Goal: Task Accomplishment & Management: Manage account settings

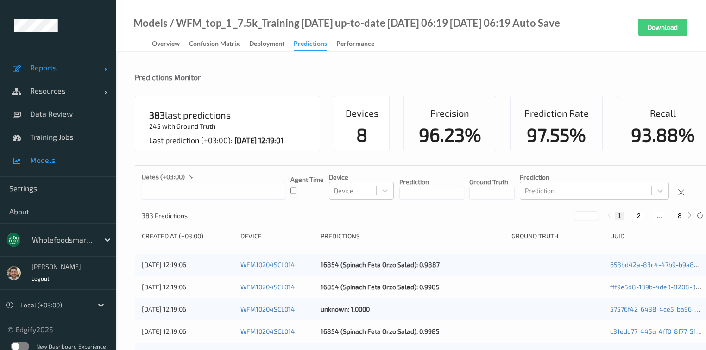
click at [63, 74] on link "Reports" at bounding box center [58, 67] width 116 height 23
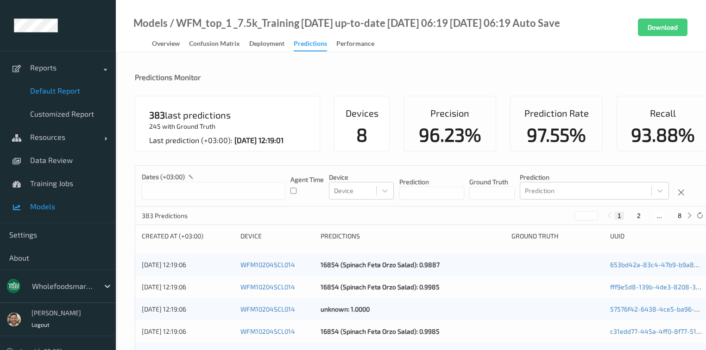
click at [58, 87] on span "Default Report" at bounding box center [68, 90] width 76 height 9
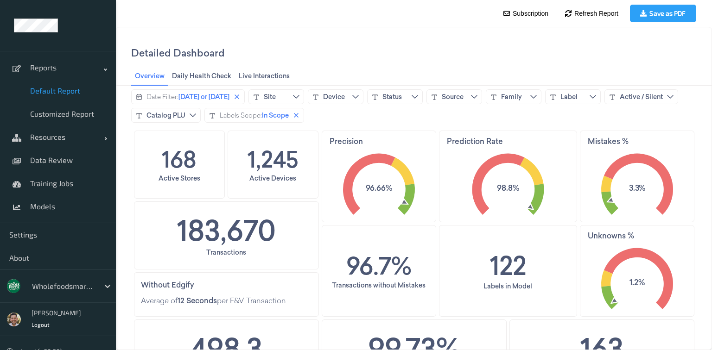
click at [154, 133] on div "168 Active Stores" at bounding box center [179, 164] width 90 height 67
click at [206, 91] on button "Date Filter: Today or yesterday" at bounding box center [188, 96] width 114 height 15
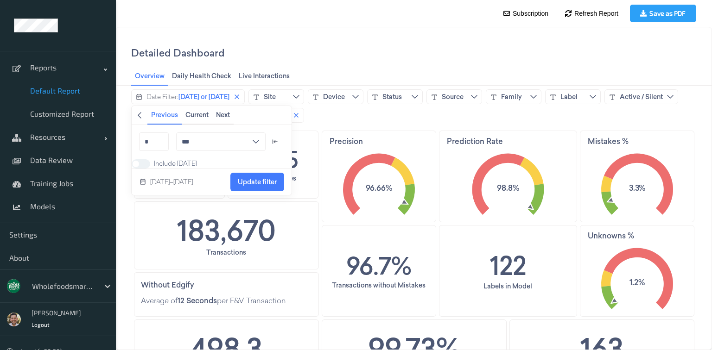
click at [139, 116] on icon "chevronleft icon" at bounding box center [140, 115] width 4 height 6
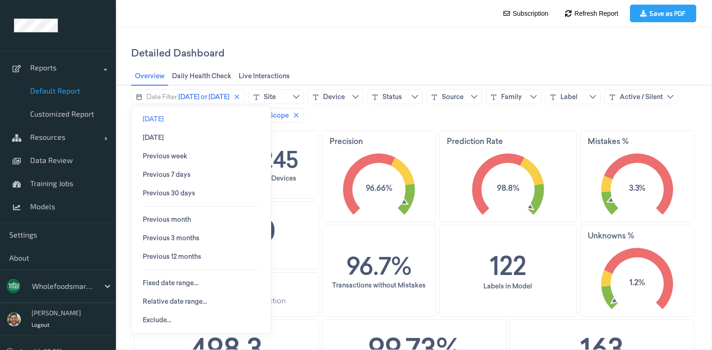
click at [147, 124] on span "Today" at bounding box center [153, 119] width 21 height 18
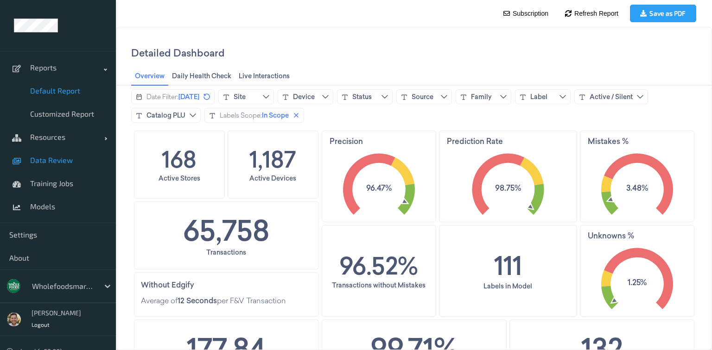
click at [56, 156] on span "Data Review" at bounding box center [68, 160] width 76 height 9
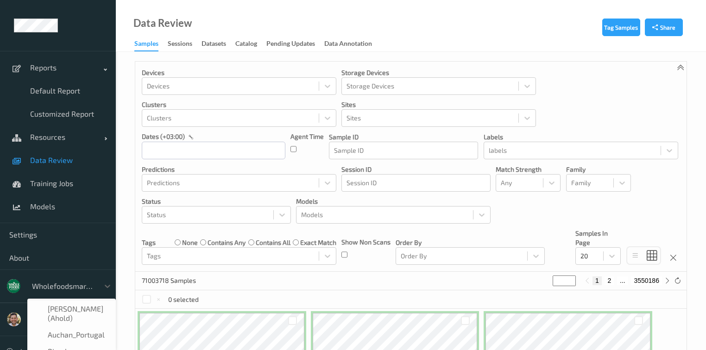
click at [83, 289] on div at bounding box center [63, 286] width 63 height 11
type input "wh"
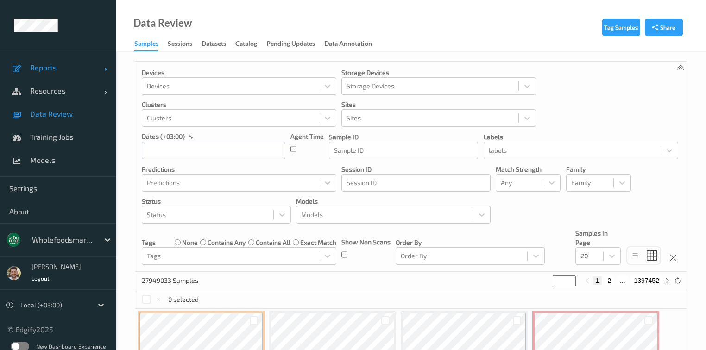
click at [50, 70] on span "Reports" at bounding box center [67, 67] width 74 height 9
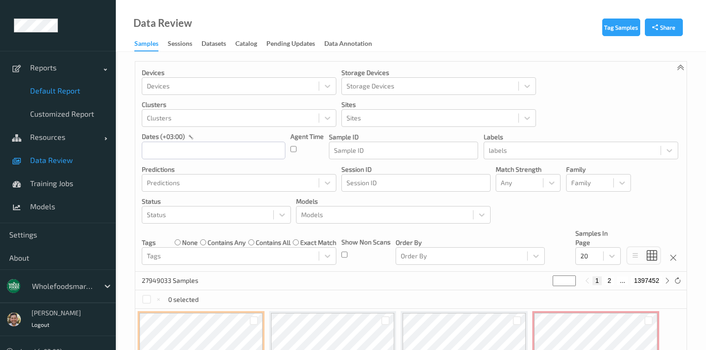
click at [57, 90] on span "Default Report" at bounding box center [68, 90] width 76 height 9
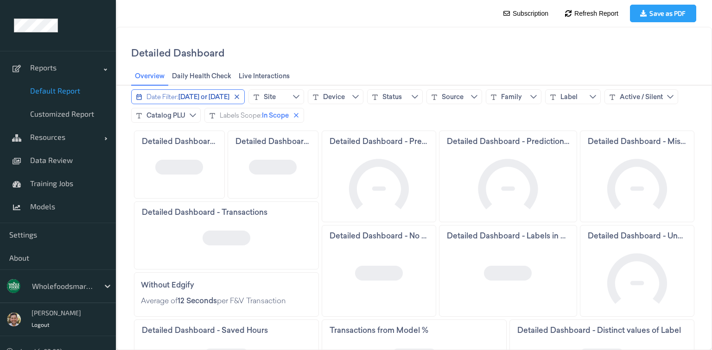
click at [180, 101] on span "Today or yesterday" at bounding box center [203, 96] width 51 height 9
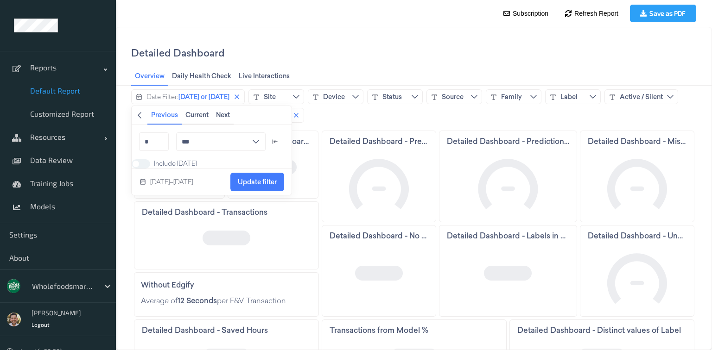
click at [139, 115] on icon "chevronleft icon" at bounding box center [139, 115] width 7 height 7
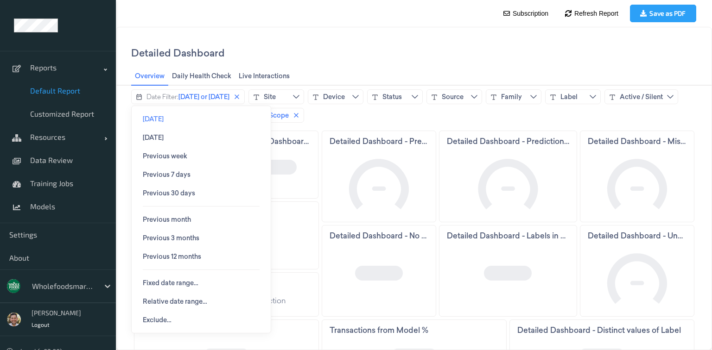
click at [152, 120] on span "Today" at bounding box center [153, 118] width 21 height 7
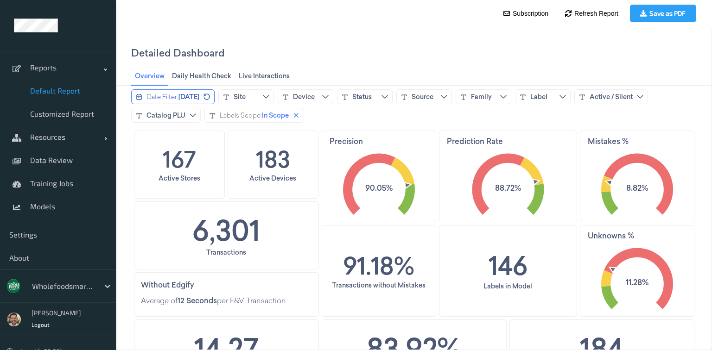
click at [176, 95] on div "Date Filter:" at bounding box center [162, 96] width 32 height 9
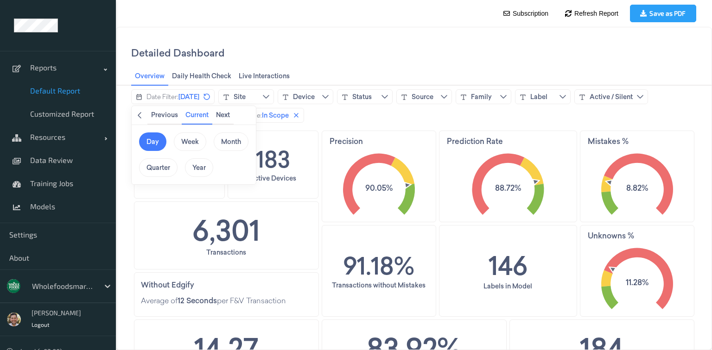
click at [141, 120] on span "Back" at bounding box center [139, 115] width 7 height 10
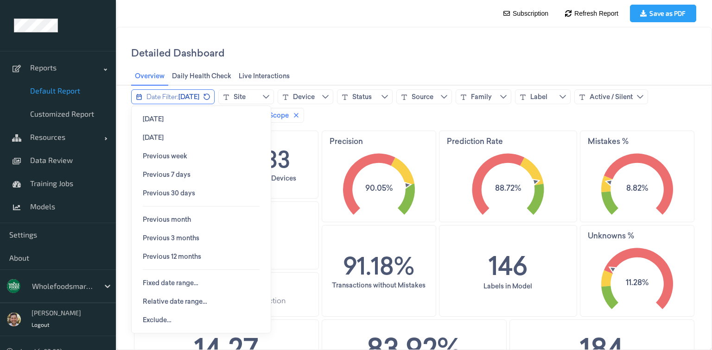
click at [155, 102] on button "Date Filter: Today" at bounding box center [172, 96] width 83 height 15
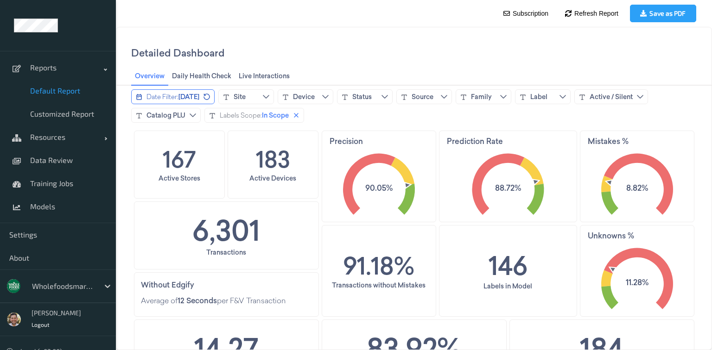
click at [159, 101] on button "Date Filter: Today" at bounding box center [172, 96] width 83 height 15
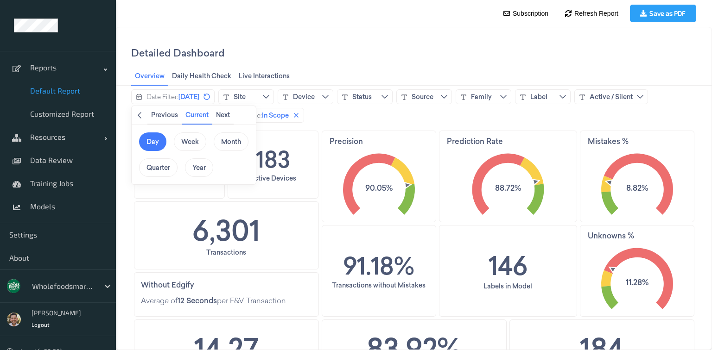
click at [139, 117] on icon "chevronleft icon" at bounding box center [139, 115] width 7 height 7
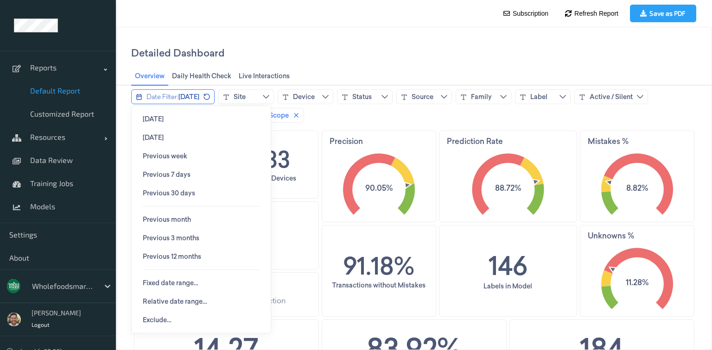
click at [151, 96] on div "Date Filter:" at bounding box center [162, 96] width 32 height 9
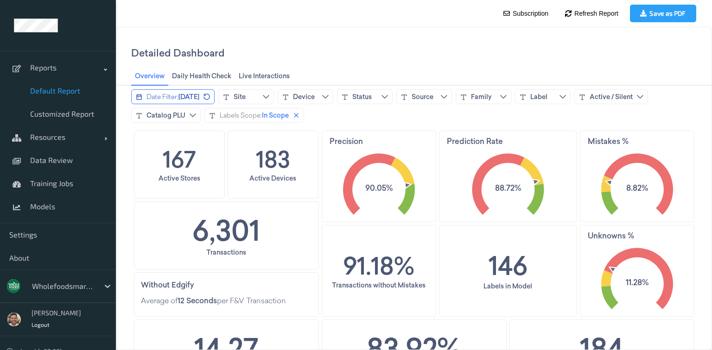
click at [151, 96] on div "Date Filter:" at bounding box center [162, 96] width 32 height 9
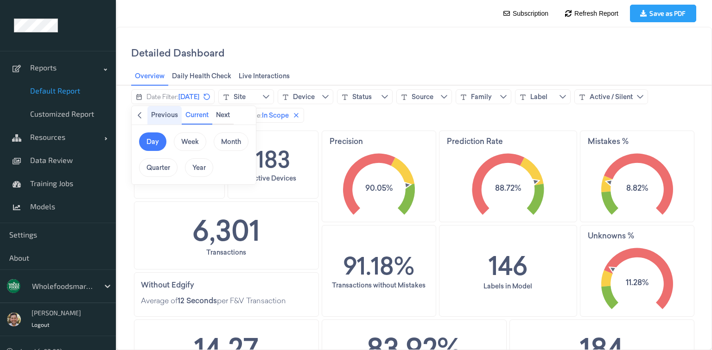
click at [162, 114] on span "Previous" at bounding box center [164, 114] width 27 height 7
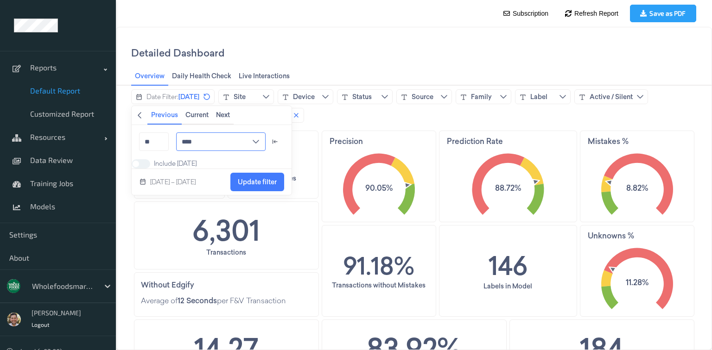
click at [189, 146] on input "****" at bounding box center [220, 142] width 89 height 19
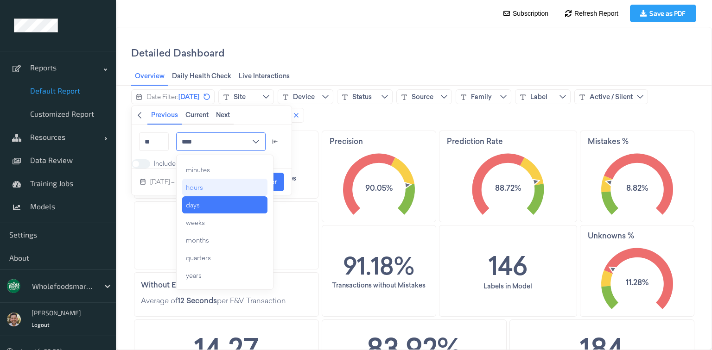
click at [202, 187] on div "hours" at bounding box center [224, 187] width 85 height 17
type input "*****"
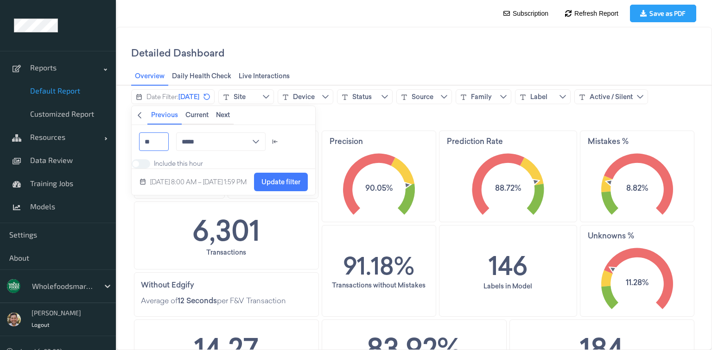
click at [159, 143] on input "**" at bounding box center [154, 142] width 30 height 19
type input "*"
click at [278, 184] on span "Update filter" at bounding box center [262, 182] width 39 height 18
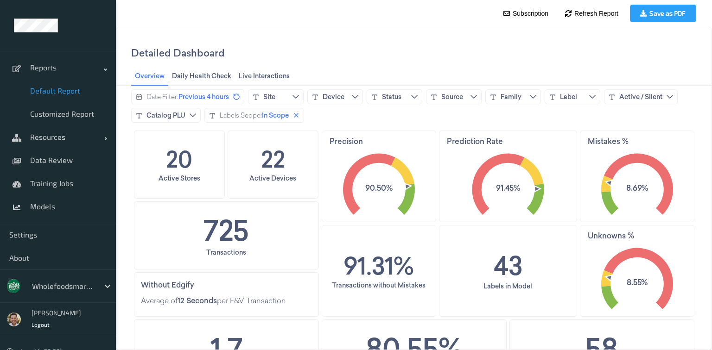
click at [83, 291] on div "wholefoodsmarket" at bounding box center [63, 286] width 72 height 15
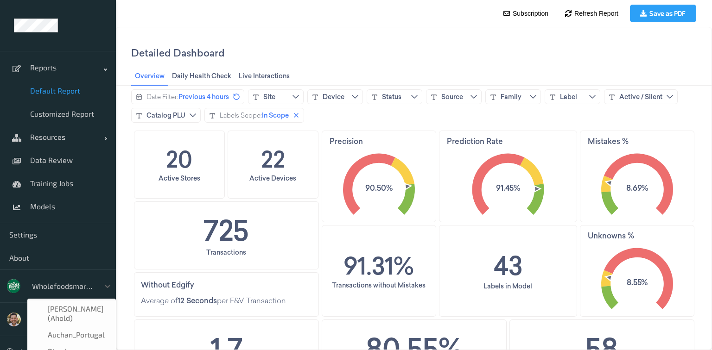
scroll to position [195, 0]
type input "re"
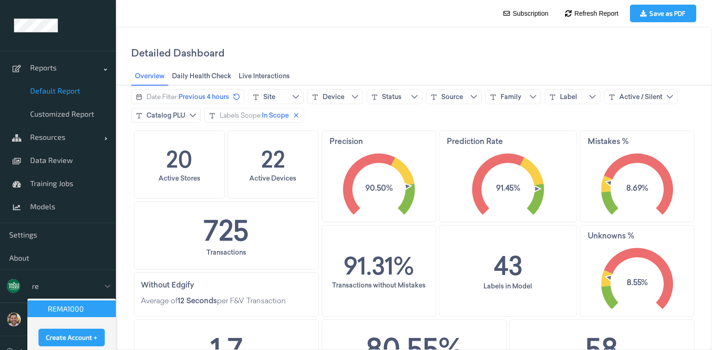
scroll to position [0, 0]
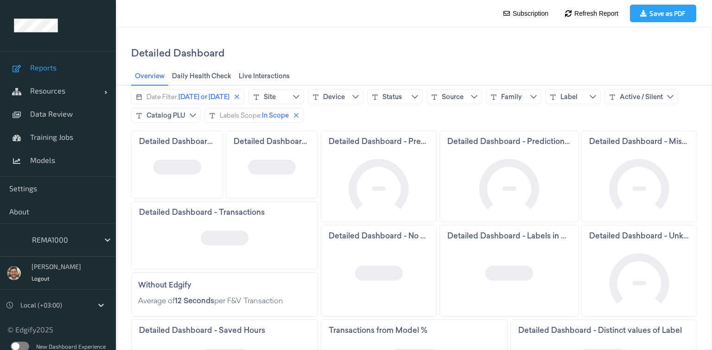
click at [11, 347] on label at bounding box center [20, 346] width 19 height 9
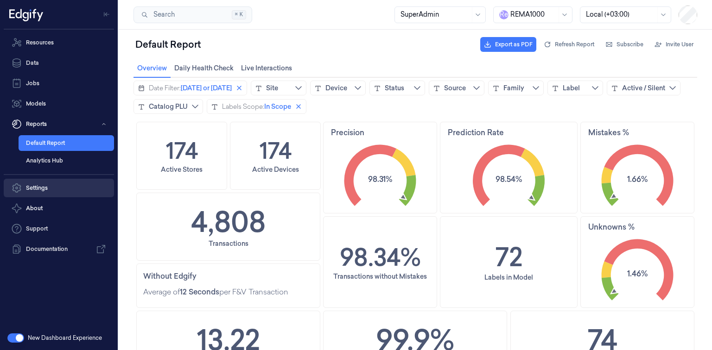
click at [70, 189] on link "Settings" at bounding box center [59, 188] width 110 height 19
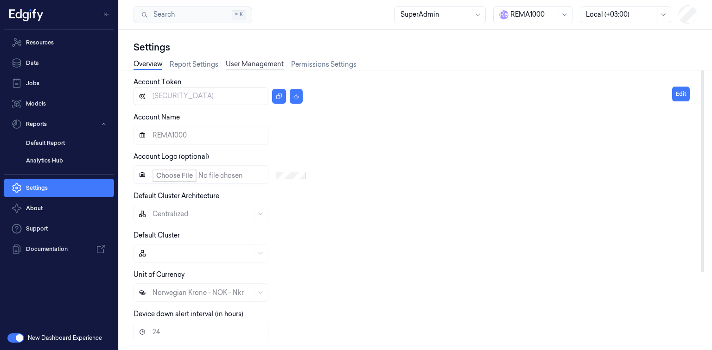
click at [263, 68] on link "User Management" at bounding box center [255, 64] width 58 height 11
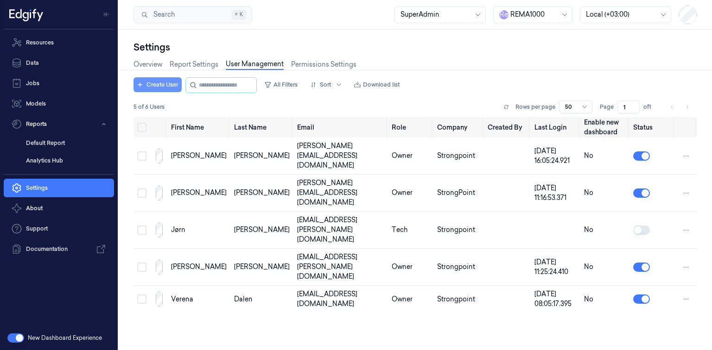
click at [152, 88] on button "Create User" at bounding box center [157, 84] width 48 height 15
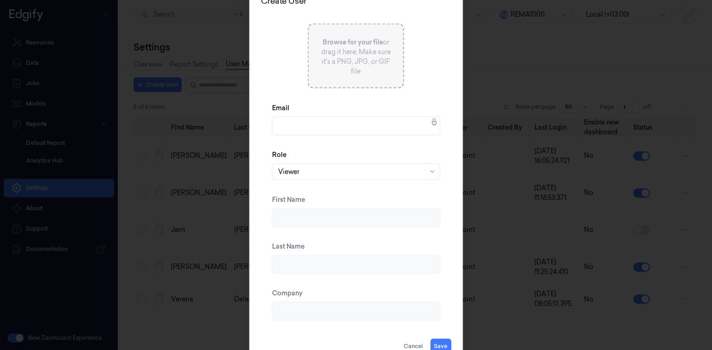
click at [330, 123] on input "Email" at bounding box center [356, 126] width 168 height 19
paste input "[EMAIL_ADDRESS][DOMAIN_NAME]"
type input "[EMAIL_ADDRESS][DOMAIN_NAME]"
click at [324, 170] on div at bounding box center [351, 172] width 146 height 10
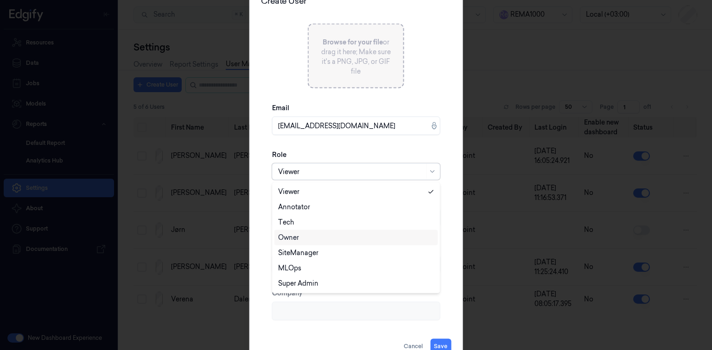
click at [316, 241] on div "Owner" at bounding box center [356, 238] width 156 height 10
click at [438, 147] on div "Role Owner" at bounding box center [356, 165] width 168 height 45
click at [349, 60] on p "Browse for your file or drag it here; Make sure it's a PNG, JPG, or GIF file" at bounding box center [356, 57] width 72 height 39
click at [449, 342] on button "Save" at bounding box center [440, 346] width 21 height 15
click at [386, 222] on input "First Name" at bounding box center [356, 218] width 168 height 19
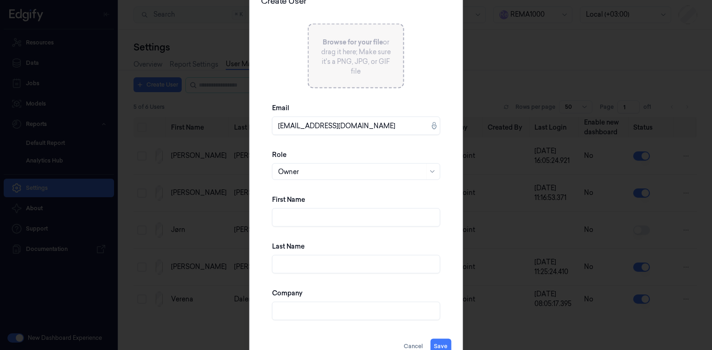
click at [290, 124] on input "[EMAIL_ADDRESS][DOMAIN_NAME]" at bounding box center [356, 126] width 168 height 19
click at [315, 219] on input "First Name" at bounding box center [356, 218] width 168 height 19
paste input "Povilas"
type input "Povilas"
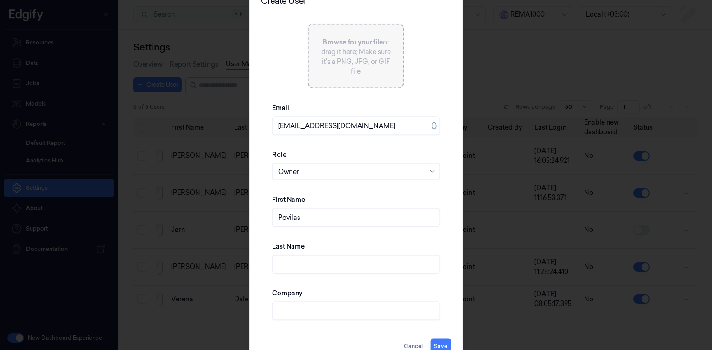
click at [323, 129] on input "[EMAIL_ADDRESS][DOMAIN_NAME]" at bounding box center [356, 126] width 168 height 19
click at [328, 123] on input "[EMAIL_ADDRESS][DOMAIN_NAME]" at bounding box center [356, 126] width 168 height 19
click at [315, 260] on input "Last Name" at bounding box center [356, 264] width 168 height 19
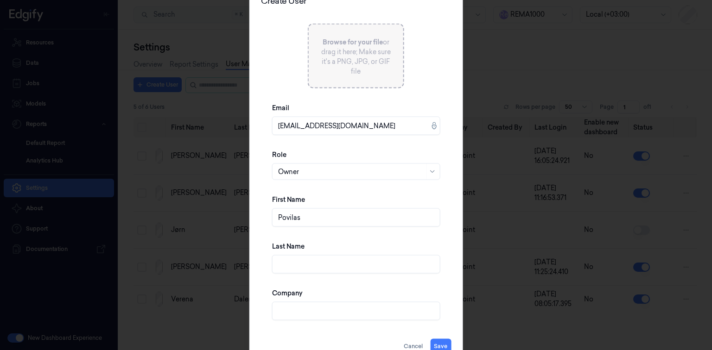
paste input "Kepalavicius"
type input "Kepalavicius"
click at [310, 317] on input "Company" at bounding box center [356, 311] width 168 height 19
click at [356, 129] on input "Povilas.Kepalavicius@strongpoint.com" at bounding box center [356, 126] width 168 height 19
click at [358, 127] on input "Povilas.Kepalavicius@strongpoint.com" at bounding box center [356, 126] width 168 height 19
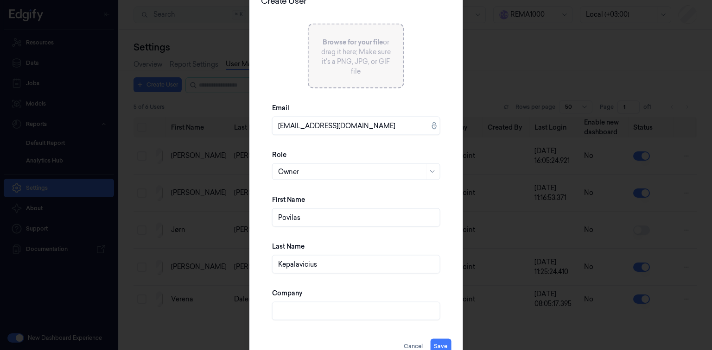
click at [360, 125] on input "Povilas.Kepalavicius@strongpoint.com" at bounding box center [356, 126] width 168 height 19
click at [364, 313] on input "Company" at bounding box center [356, 311] width 168 height 19
paste input "strongpoint"
type input "strongpoint"
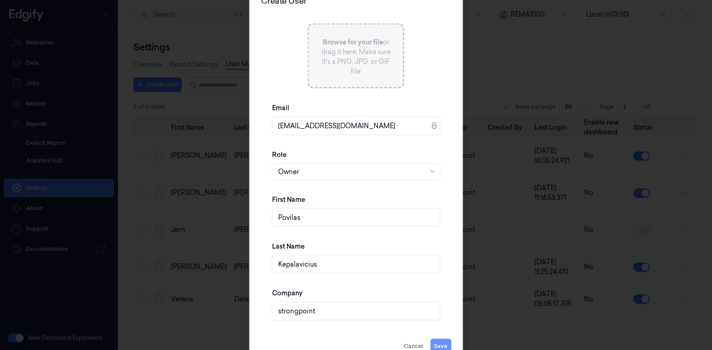
click at [436, 341] on button "Save" at bounding box center [440, 346] width 21 height 15
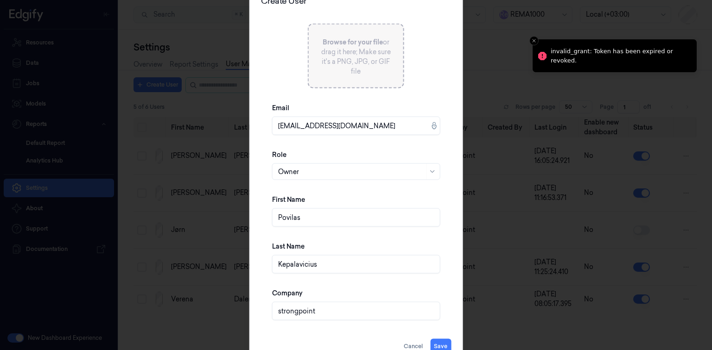
click at [610, 51] on body "Resources Data Jobs Models Reports Default Report Analytics Hub Settings About …" at bounding box center [356, 175] width 712 height 350
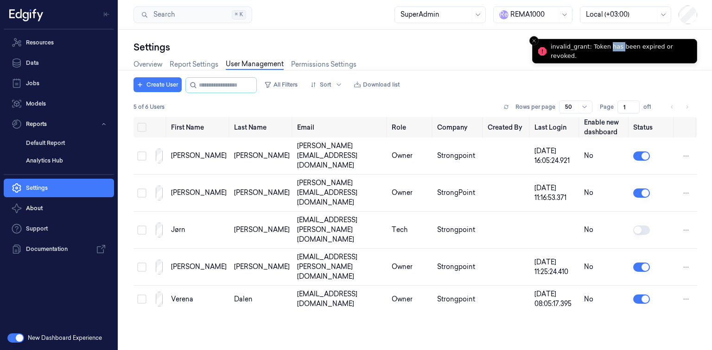
click at [610, 51] on div "invalid_grant: Token has been expired or revoked." at bounding box center [620, 51] width 139 height 18
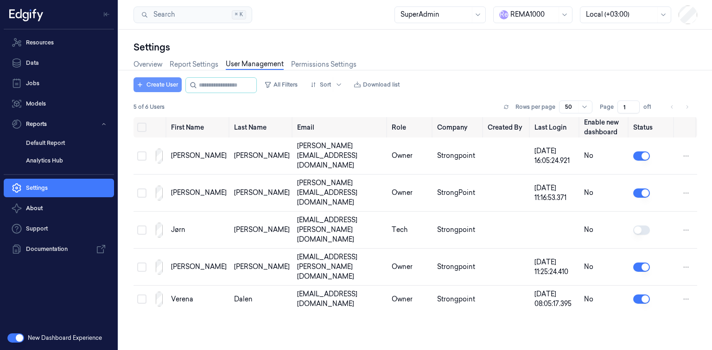
click at [170, 85] on button "Create User" at bounding box center [157, 84] width 48 height 15
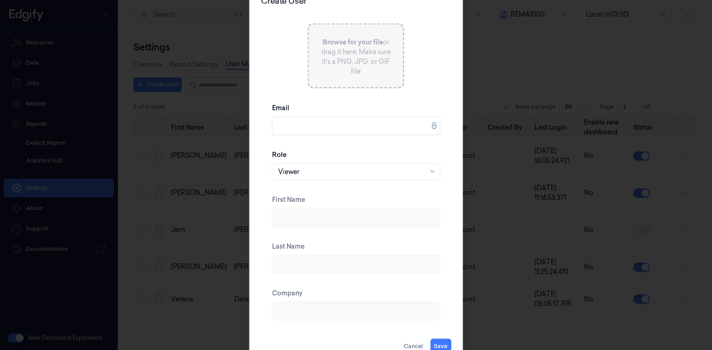
click at [328, 126] on input "Email" at bounding box center [356, 126] width 168 height 19
drag, startPoint x: 318, startPoint y: 173, endPoint x: 304, endPoint y: 172, distance: 14.4
click at [304, 172] on div at bounding box center [351, 172] width 146 height 10
paste input "strongpoint"
type input "strongpoint"
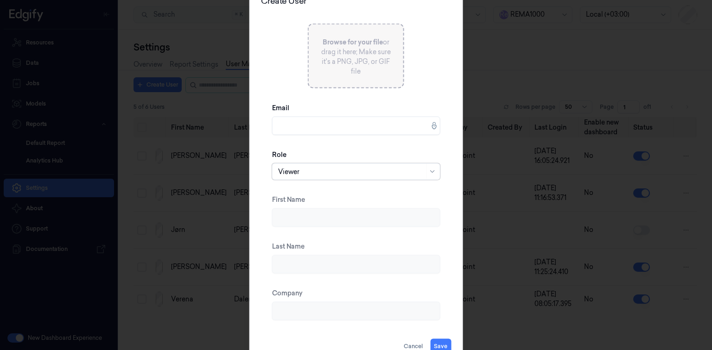
click at [326, 169] on div at bounding box center [351, 172] width 146 height 10
click at [344, 127] on input "Email" at bounding box center [356, 126] width 168 height 19
click at [351, 129] on input "Email" at bounding box center [356, 126] width 168 height 19
paste input "Povilas.Kepalavicius@strongpoint.com"
type input "Povilas.Kepalavicius@strongpoint.com"
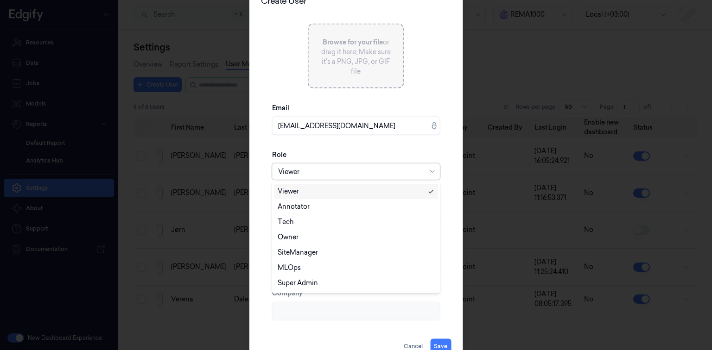
click at [356, 167] on div at bounding box center [351, 172] width 146 height 10
click at [304, 237] on div "Owner" at bounding box center [356, 238] width 156 height 10
click at [442, 339] on button "Save" at bounding box center [440, 346] width 21 height 15
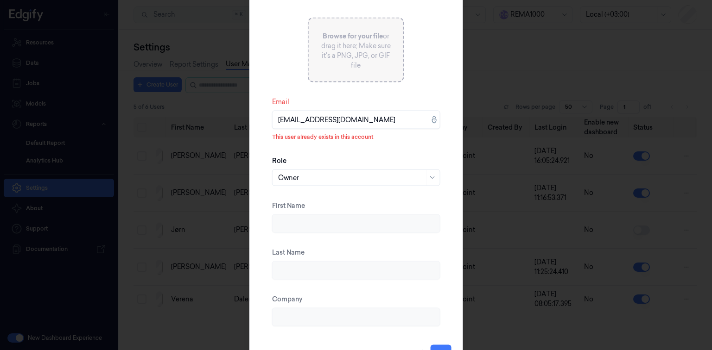
drag, startPoint x: 449, startPoint y: 11, endPoint x: 469, endPoint y: 35, distance: 31.9
click at [449, 12] on div "Browse for your file or drag it here; Make sure it's a PNG, JPG, or GIF file Em…" at bounding box center [356, 172] width 190 height 346
click at [519, 56] on div at bounding box center [356, 175] width 712 height 350
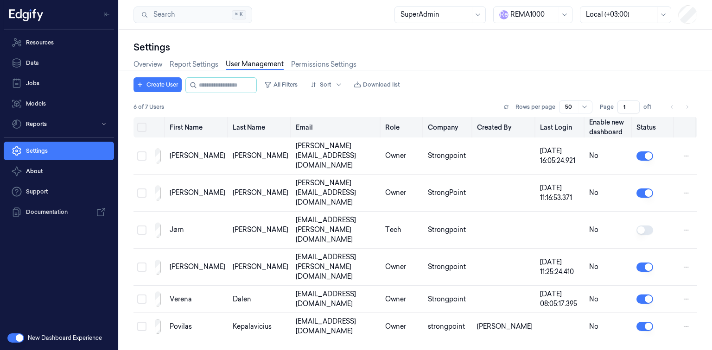
click at [646, 129] on th "Status" at bounding box center [654, 127] width 42 height 20
click at [644, 322] on button "button" at bounding box center [644, 326] width 17 height 9
click at [640, 322] on button "button" at bounding box center [644, 326] width 17 height 9
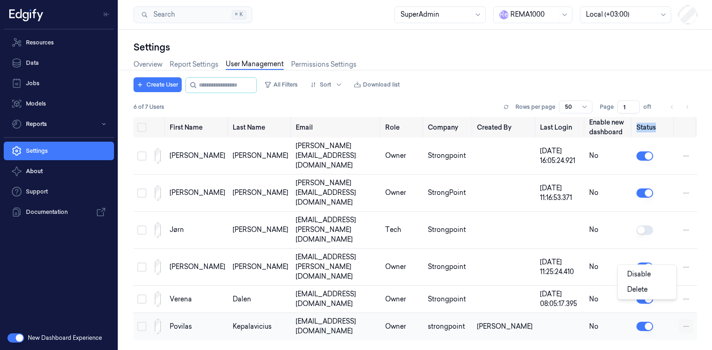
click at [688, 279] on html "Resources Data Jobs Models Reports Settings About Support Documentation New Das…" at bounding box center [356, 175] width 712 height 350
click at [668, 310] on html "Resources Data Jobs Models Reports Settings About Support Documentation New Das…" at bounding box center [356, 175] width 712 height 350
click at [521, 14] on div at bounding box center [533, 15] width 46 height 10
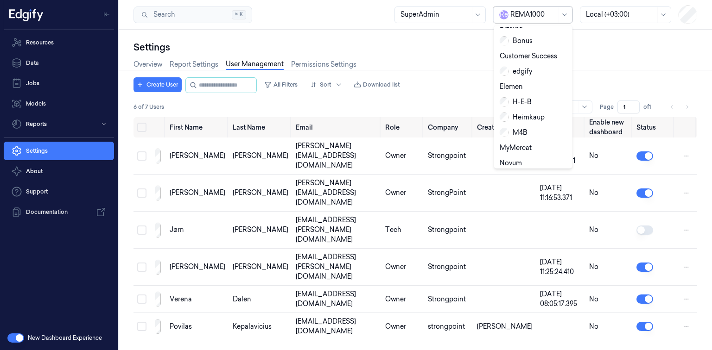
scroll to position [44, 0]
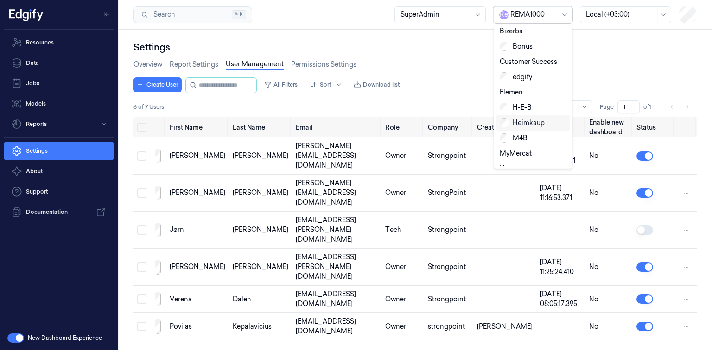
click at [532, 118] on div "Heimkaup" at bounding box center [522, 123] width 45 height 10
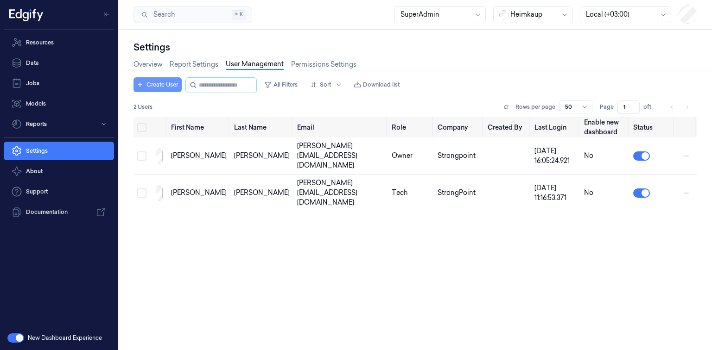
click at [174, 80] on button "Create User" at bounding box center [157, 84] width 48 height 15
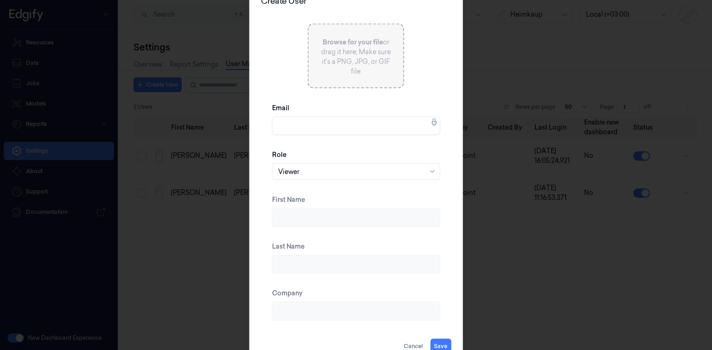
click at [354, 133] on input "Email" at bounding box center [356, 126] width 168 height 19
paste input "[EMAIL_ADDRESS][DOMAIN_NAME]"
click at [361, 169] on div at bounding box center [351, 172] width 146 height 10
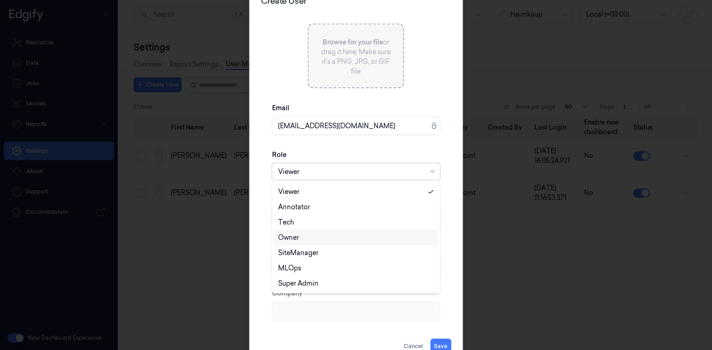
click at [329, 241] on div "Owner" at bounding box center [356, 238] width 156 height 10
click at [441, 342] on button "Save" at bounding box center [440, 346] width 21 height 15
type input "[EMAIL_ADDRESS][DOMAIN_NAME]"
type input "Povilas"
type input "Kepalavicius"
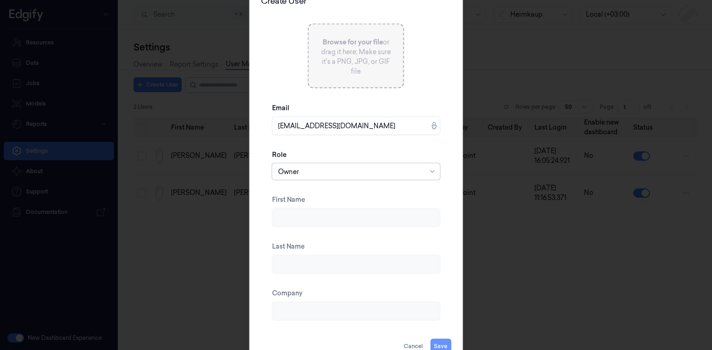
type input "strongpoint"
click at [438, 342] on button "Save" at bounding box center [440, 346] width 21 height 15
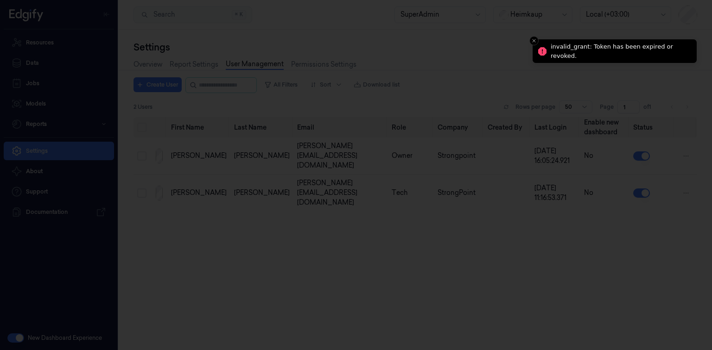
click at [583, 50] on body "Resources Data Jobs Models Reports Settings About Support Documentation New Das…" at bounding box center [356, 175] width 712 height 350
click at [583, 50] on div "invalid_grant: Token has been expired or revoked." at bounding box center [620, 51] width 139 height 18
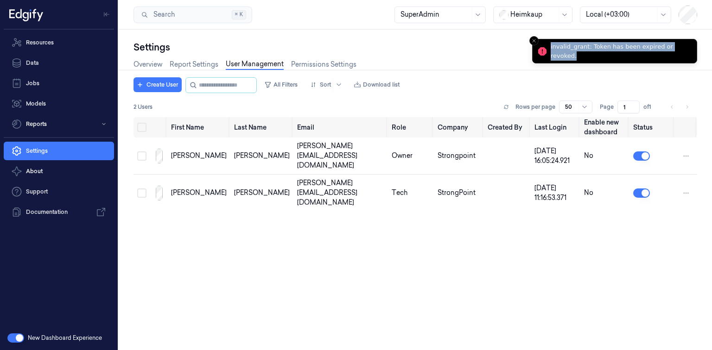
click at [583, 50] on div "invalid_grant: Token has been expired or revoked." at bounding box center [620, 51] width 139 height 18
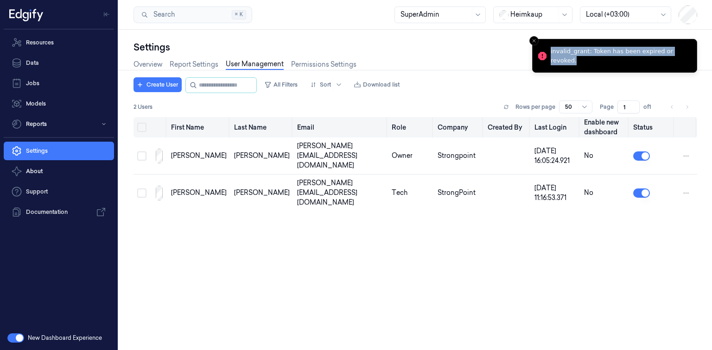
copy div "invalid_grant: Token has been expired or revoked."
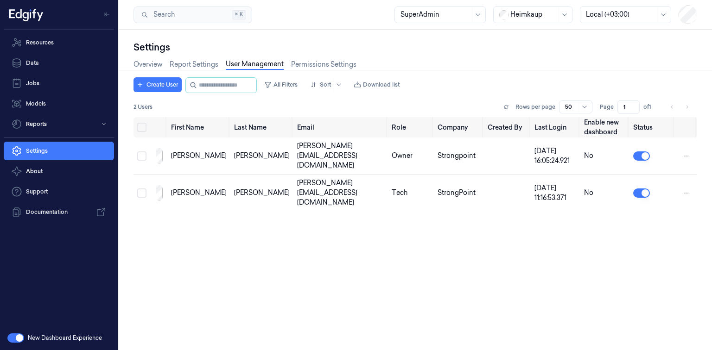
click at [166, 255] on div "First Name Last Name Email Role Company Created By Last Login Enable new dashbo…" at bounding box center [415, 230] width 564 height 226
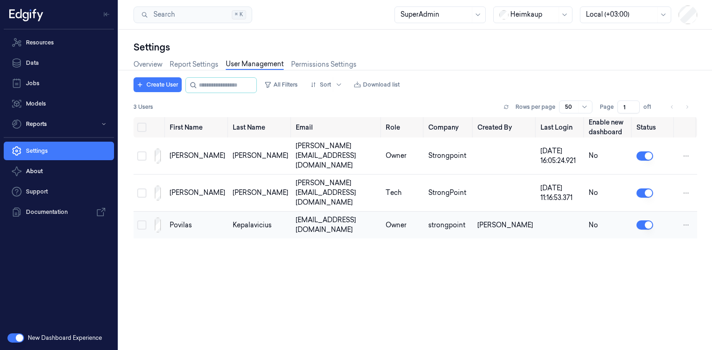
drag, startPoint x: 386, startPoint y: 209, endPoint x: 262, endPoint y: 217, distance: 123.6
click at [262, 217] on tr "Povilas Kepalavicius povilas.kepalavicius@strongpoint.com Owner strongpoint Alm…" at bounding box center [415, 225] width 564 height 27
copy tr "povilas.kepalavicius@strongpoint.com"
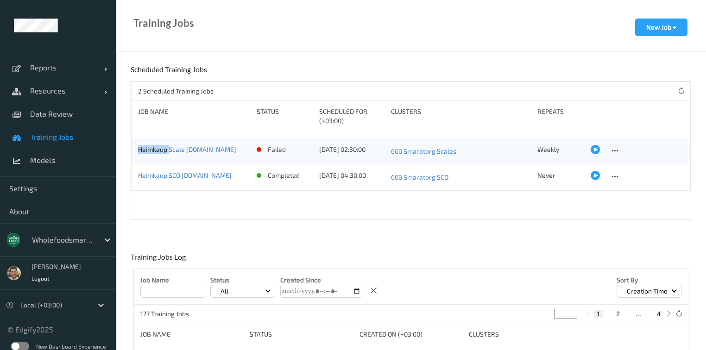
copy link "Heimkaup"
drag, startPoint x: 169, startPoint y: 156, endPoint x: 133, endPoint y: 158, distance: 35.3
click at [133, 158] on div "Heimkaup Scale [DOMAIN_NAME] failed [DATE] 02:30:00 600 Smaratorg Scales Weekly" at bounding box center [411, 152] width 559 height 26
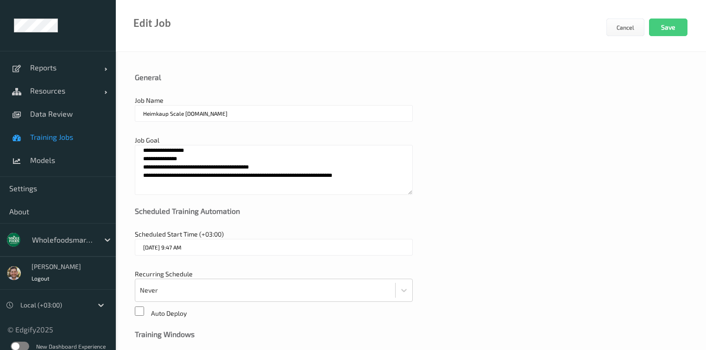
type input "[DATE] 2:30 AM"
